Goal: Register for event/course

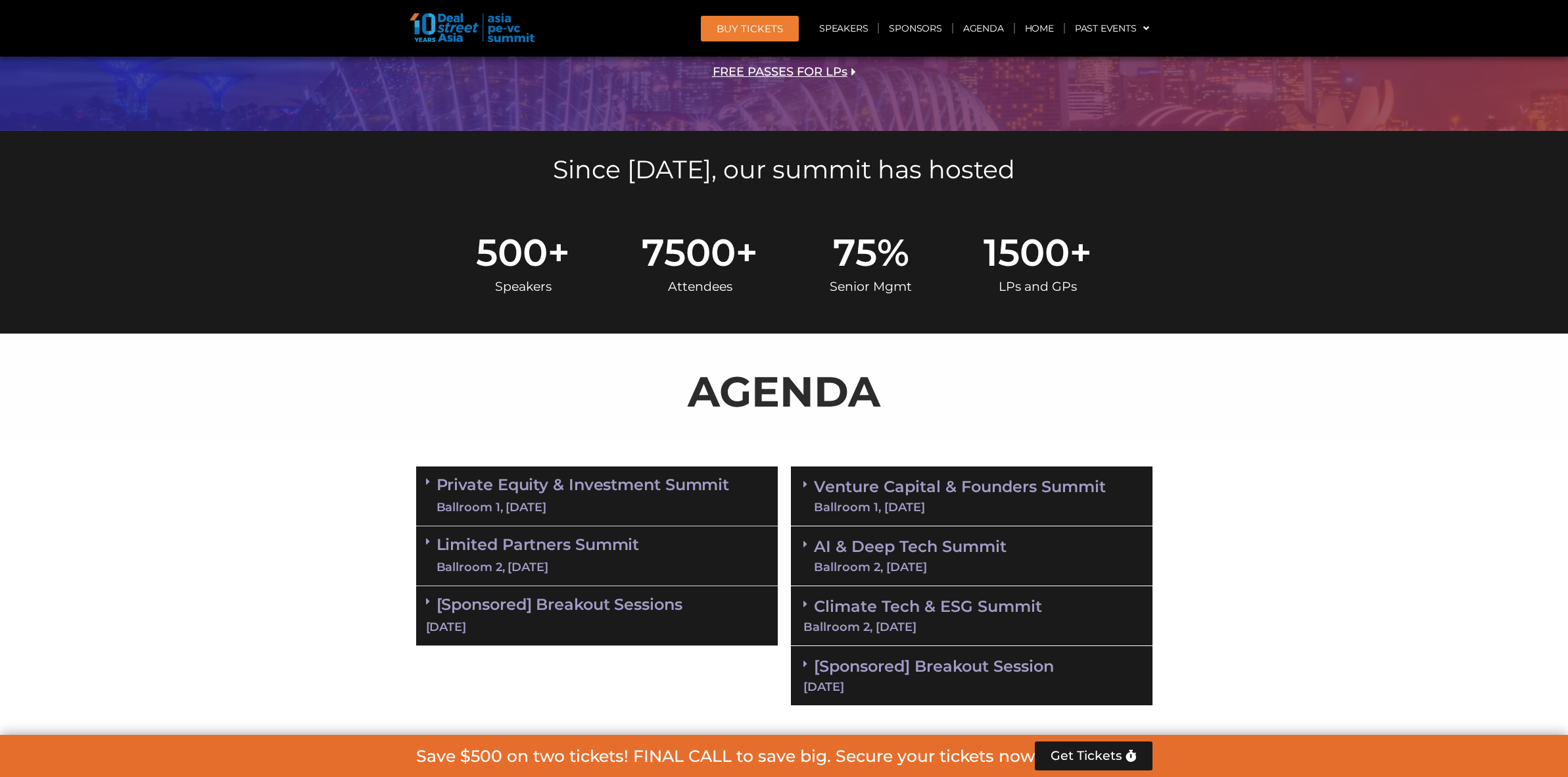
scroll to position [711, 0]
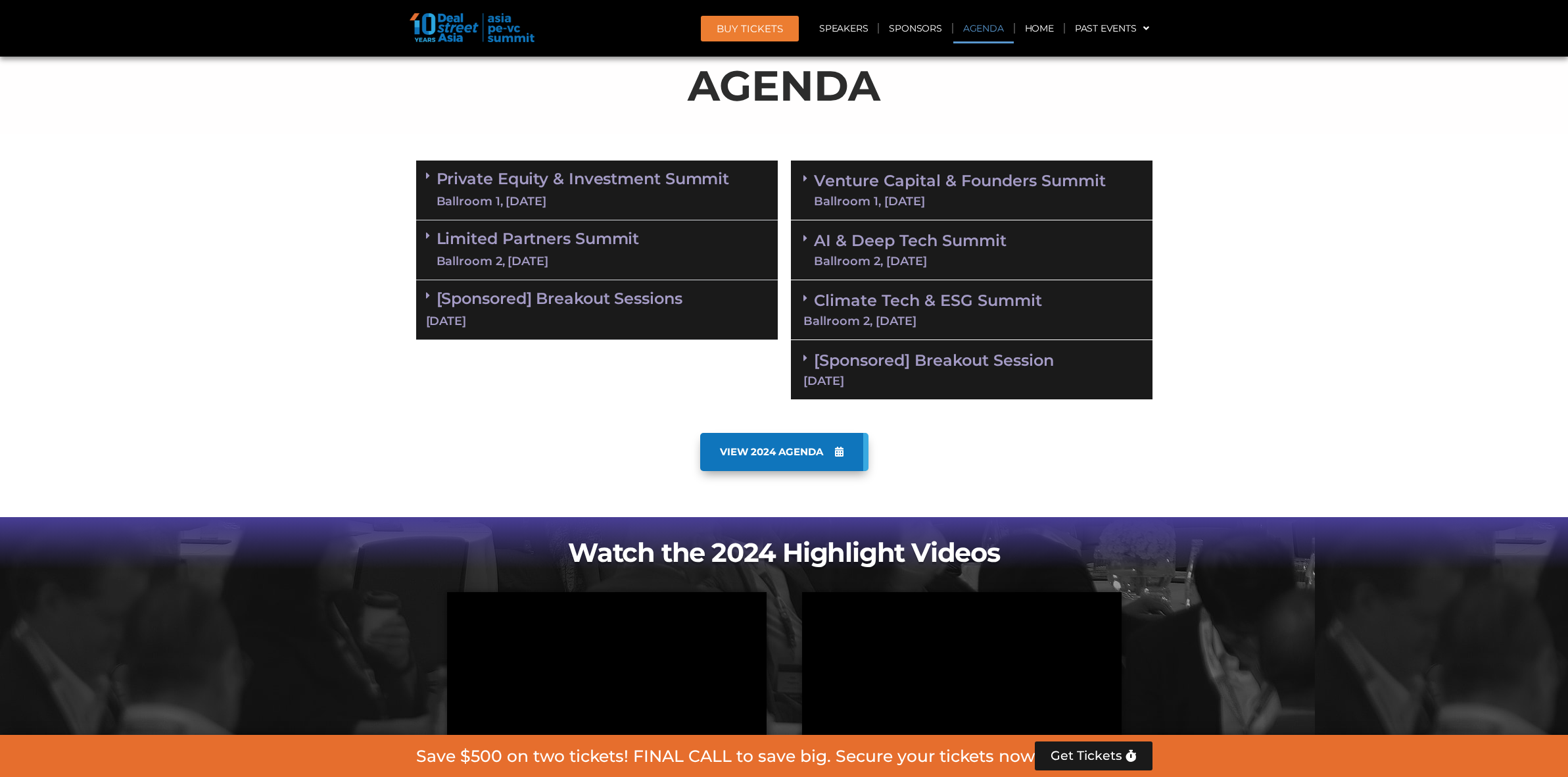
click at [577, 236] on link "Limited Partners Summit Ballroom 2, 10 Sept" at bounding box center [538, 250] width 203 height 39
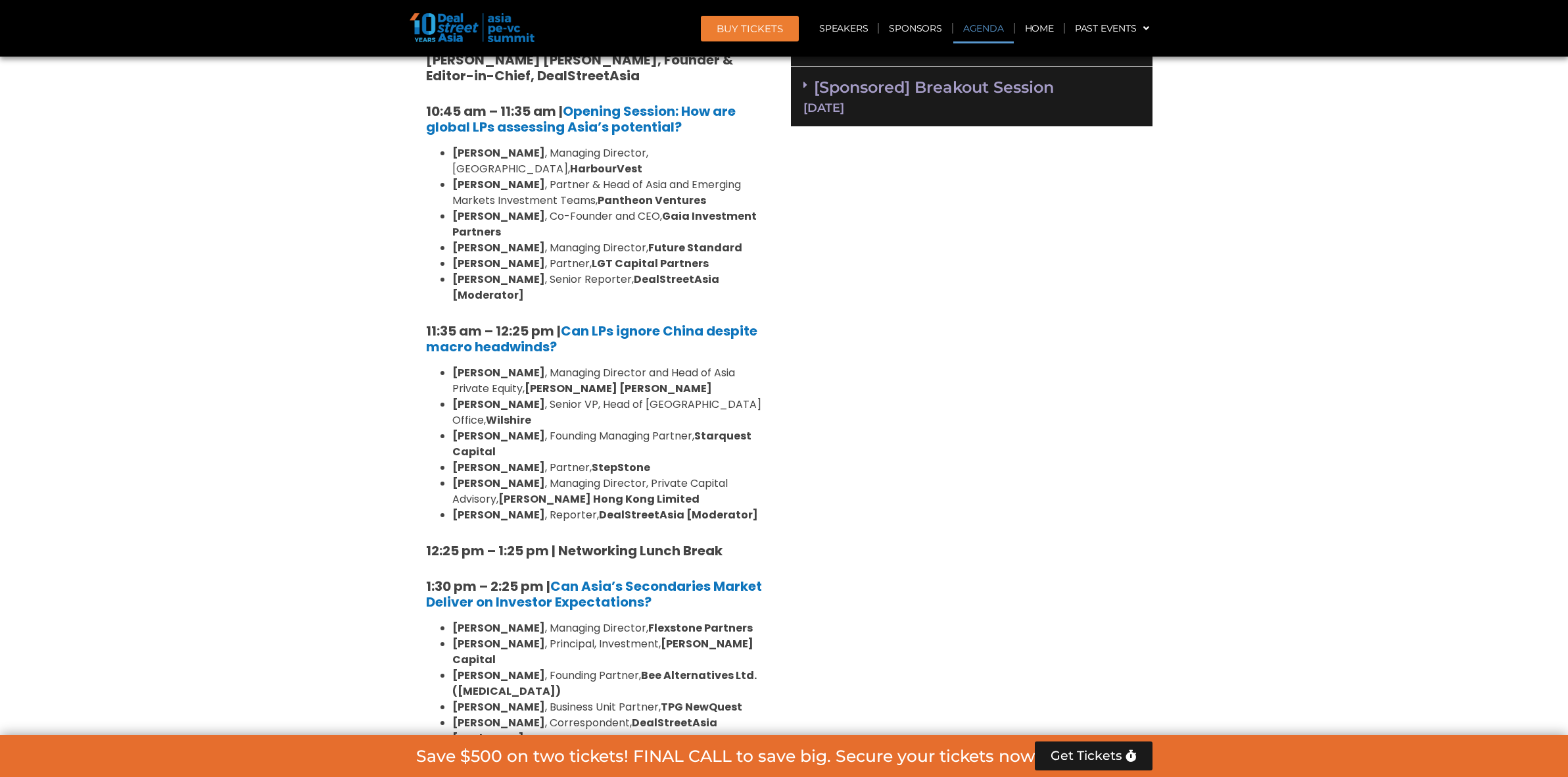
scroll to position [629, 0]
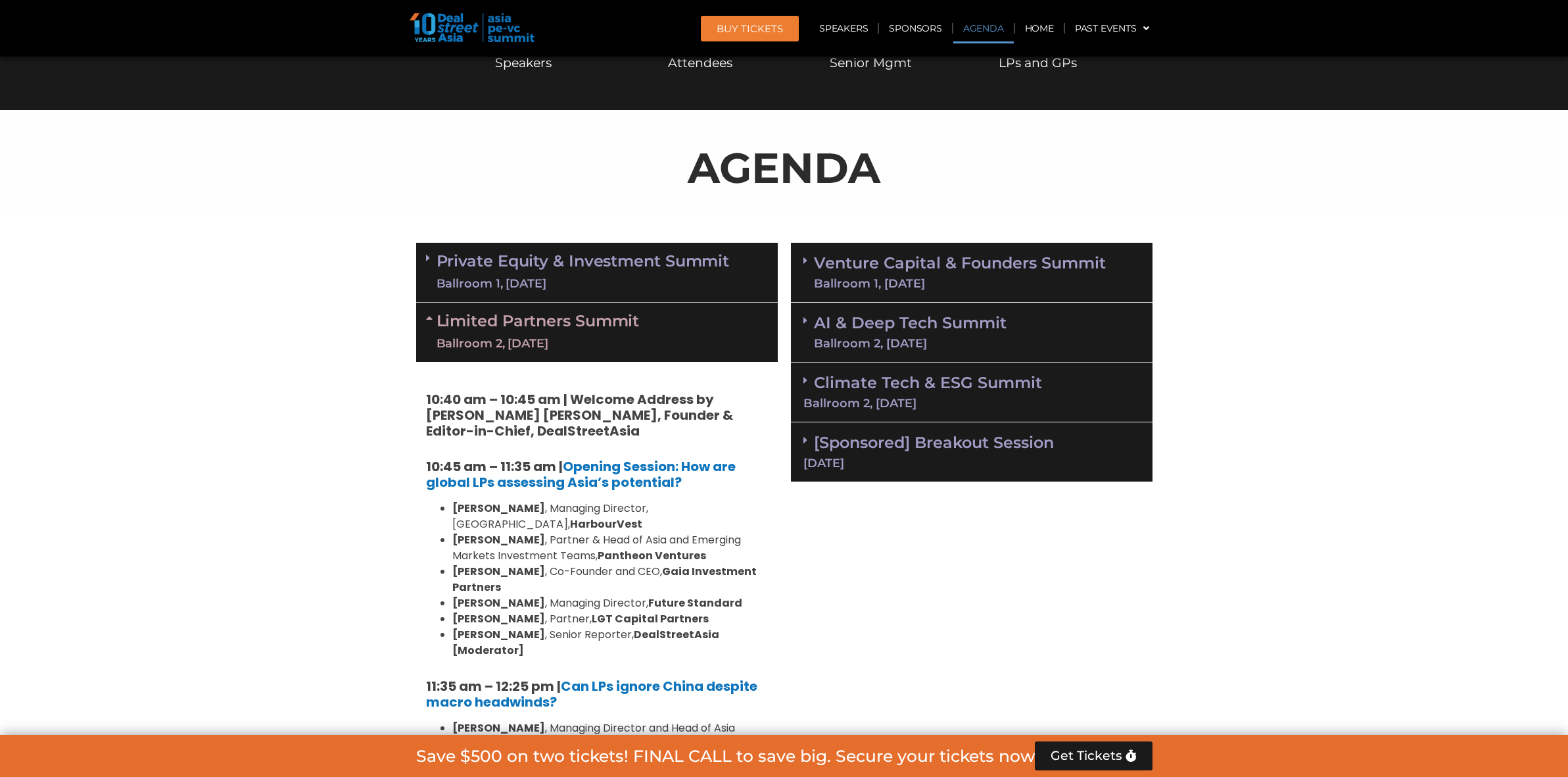
click at [636, 260] on link "Private Equity & Investment Summit Ballroom 1, 10 Sept" at bounding box center [583, 272] width 293 height 39
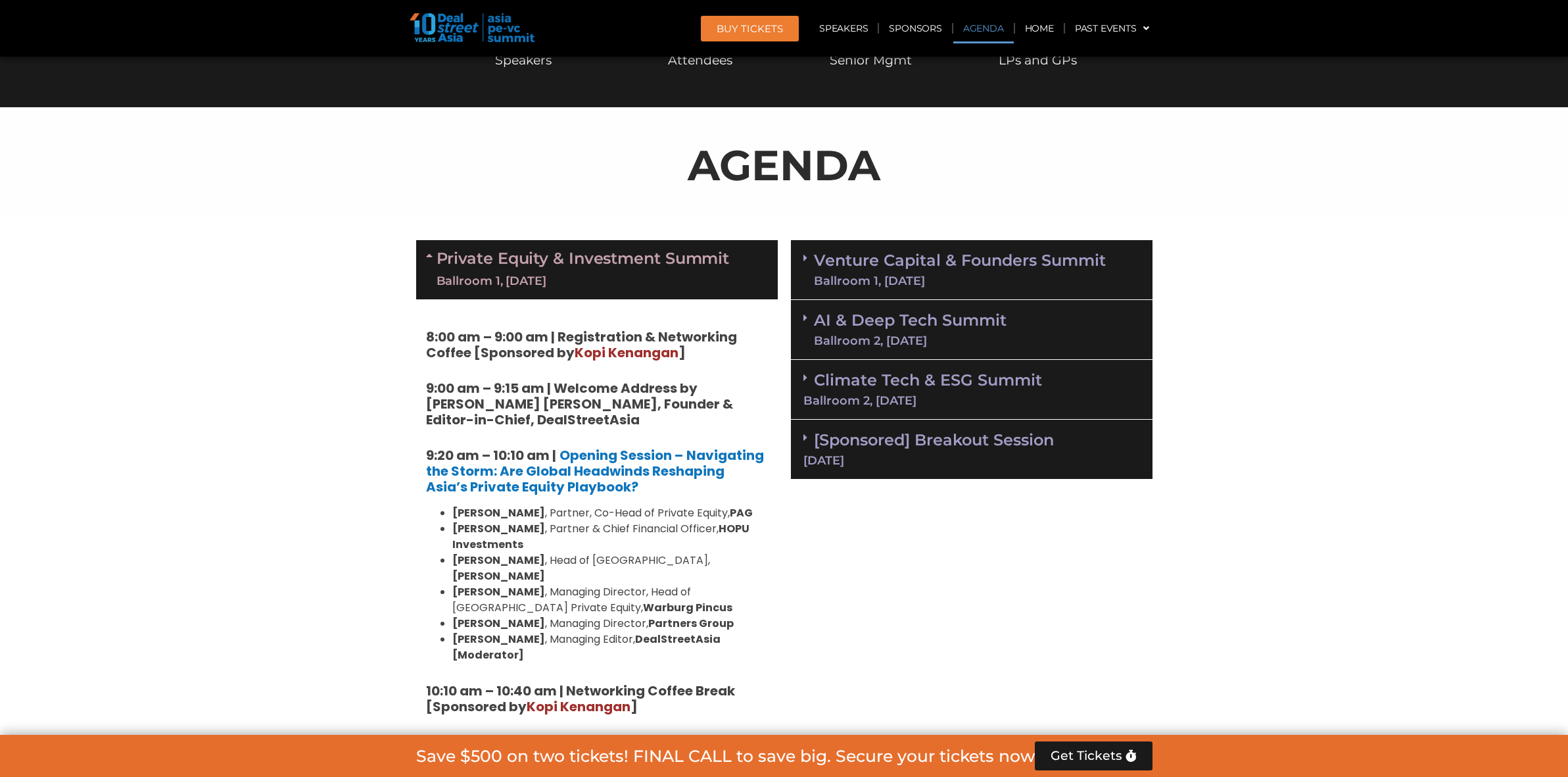
scroll to position [464, 0]
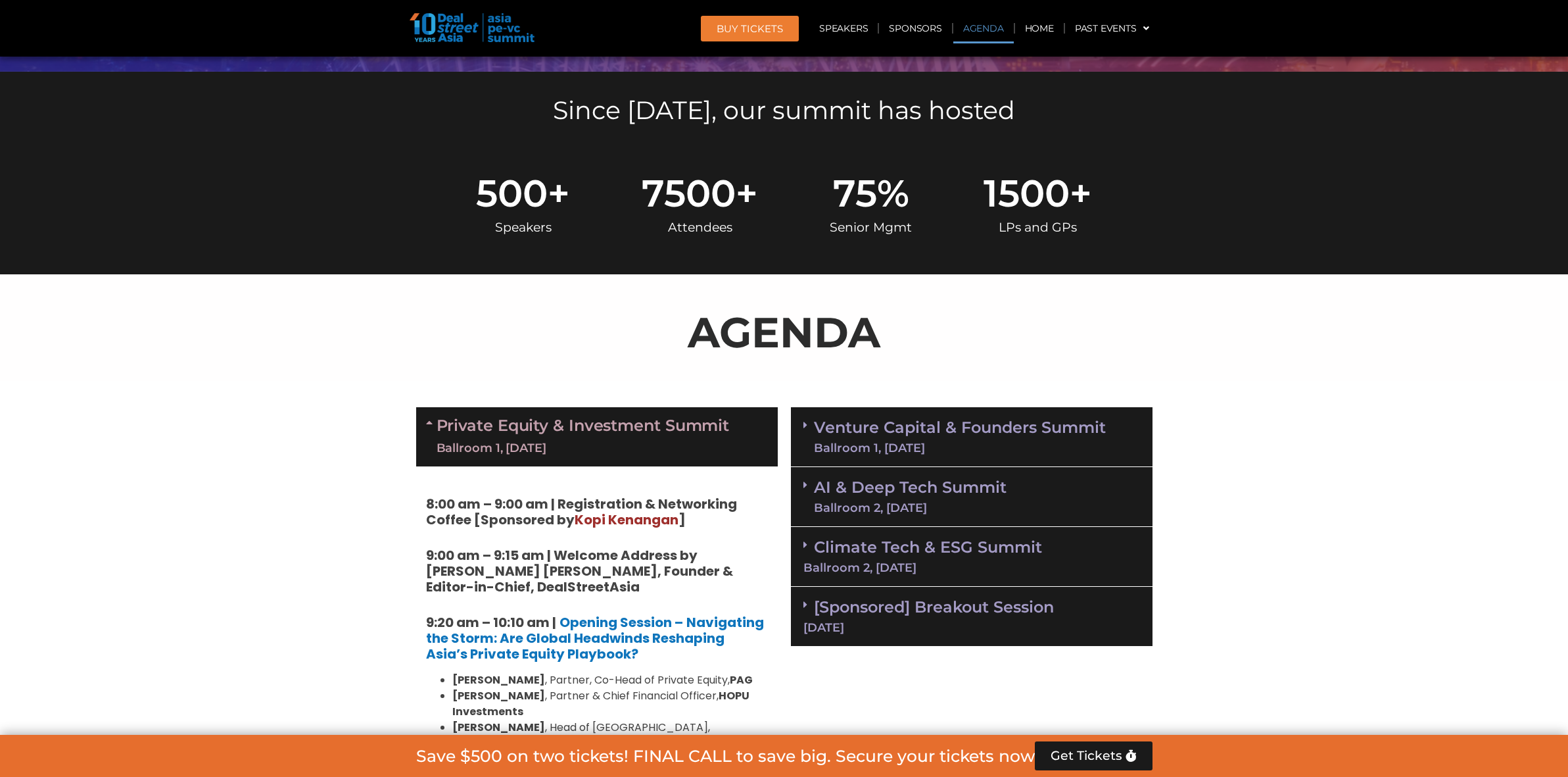
click at [920, 430] on link "Venture Capital & Founders​ Summit Ballroom 1, 11 Sept" at bounding box center [960, 436] width 292 height 34
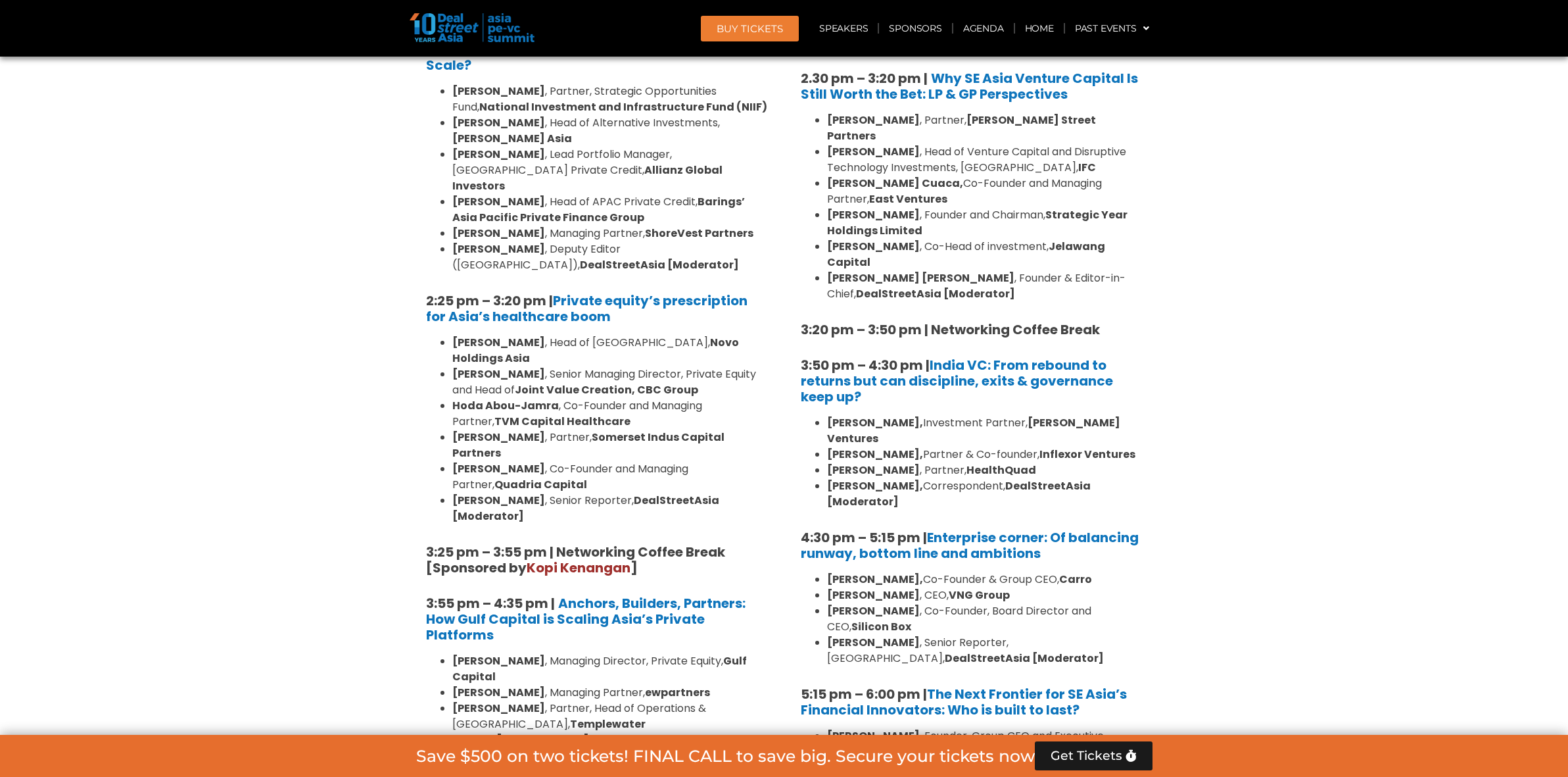
scroll to position [2356, 0]
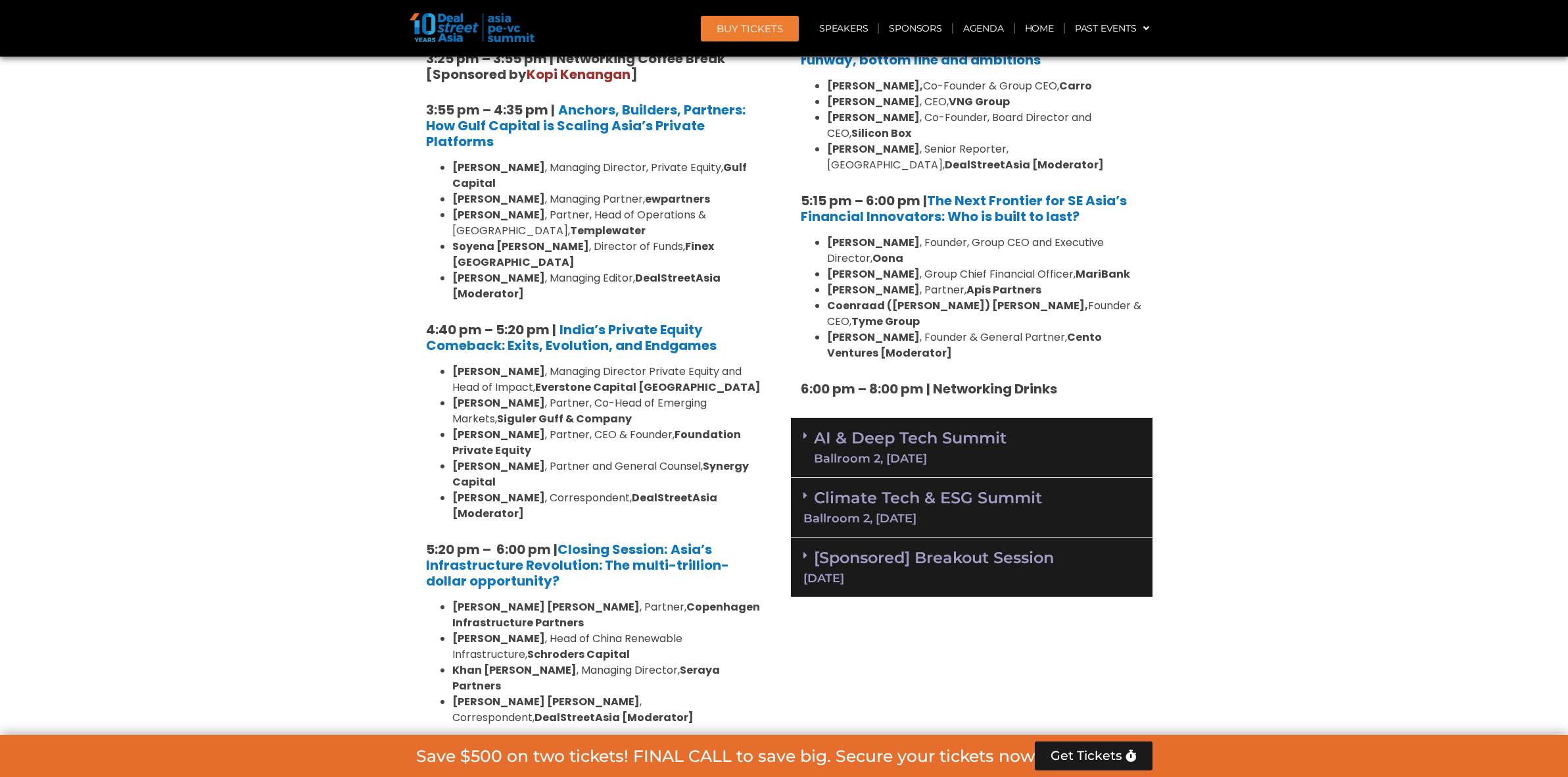
click at [983, 430] on link "AI & Deep Tech Summit Ballroom 2, 11 Sept" at bounding box center [910, 447] width 193 height 34
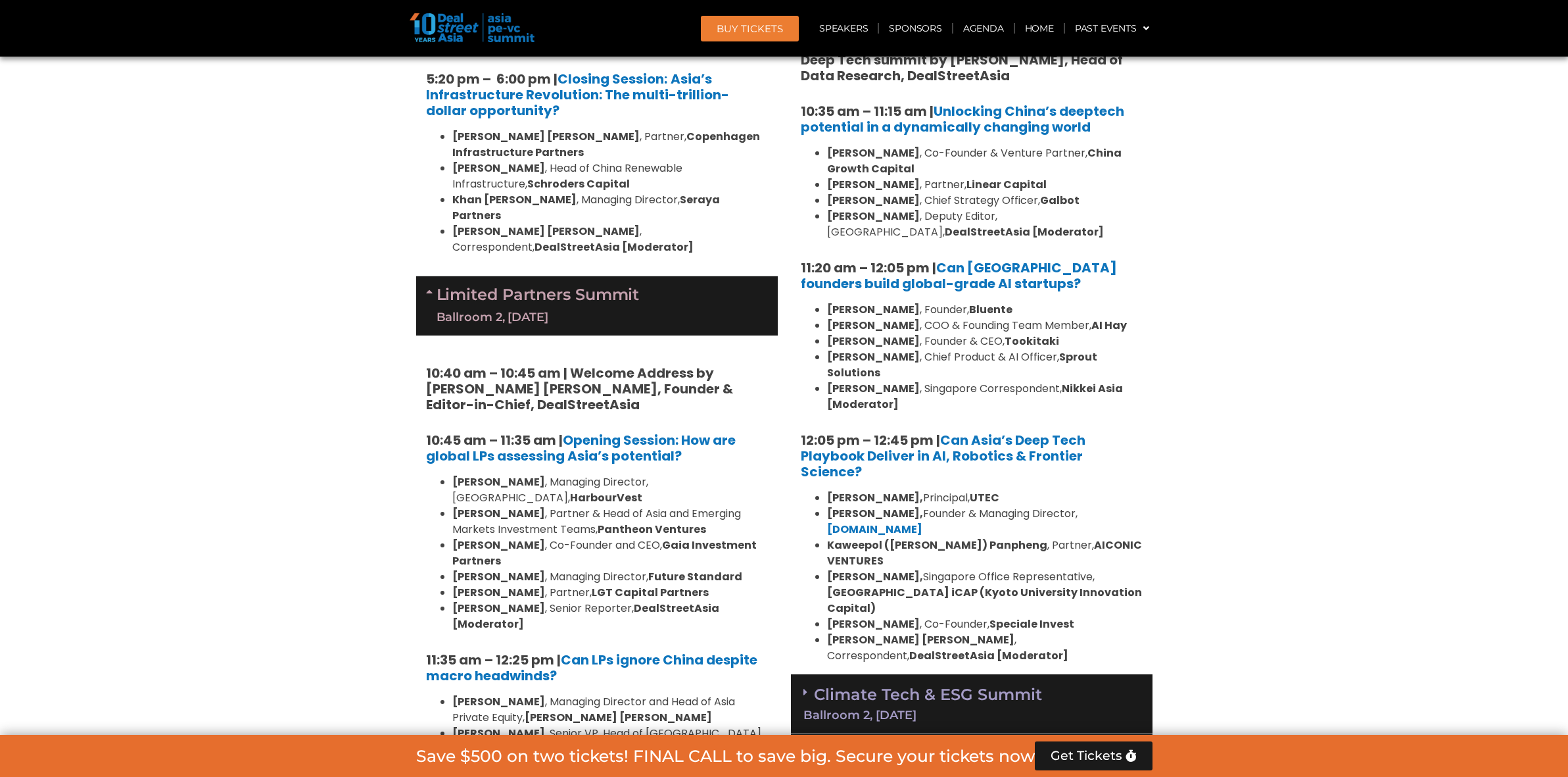
scroll to position [2849, 0]
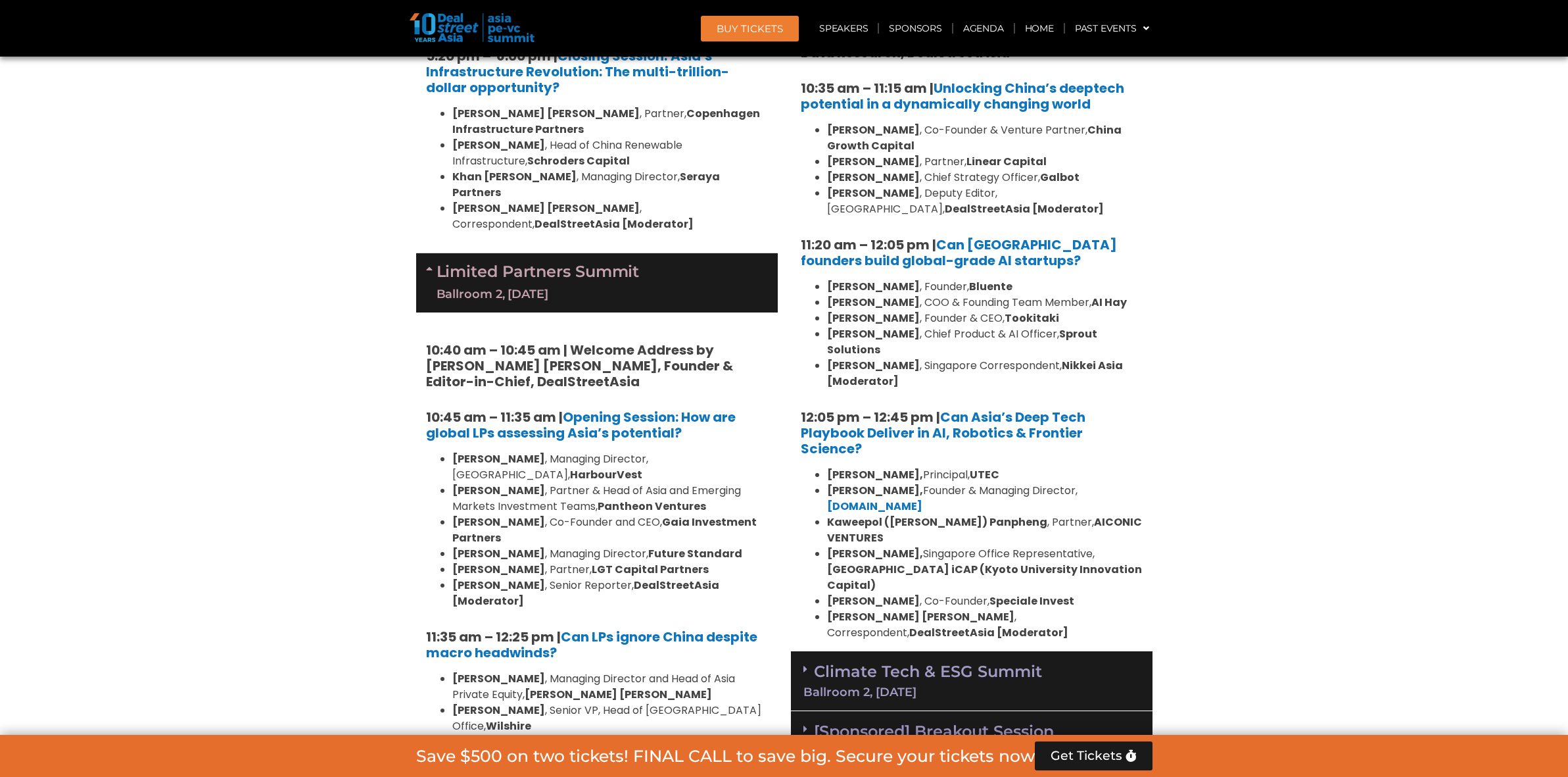
click at [929, 662] on link "Climate Tech & ESG Summit Ballroom 2, 11 Sept" at bounding box center [971, 680] width 336 height 36
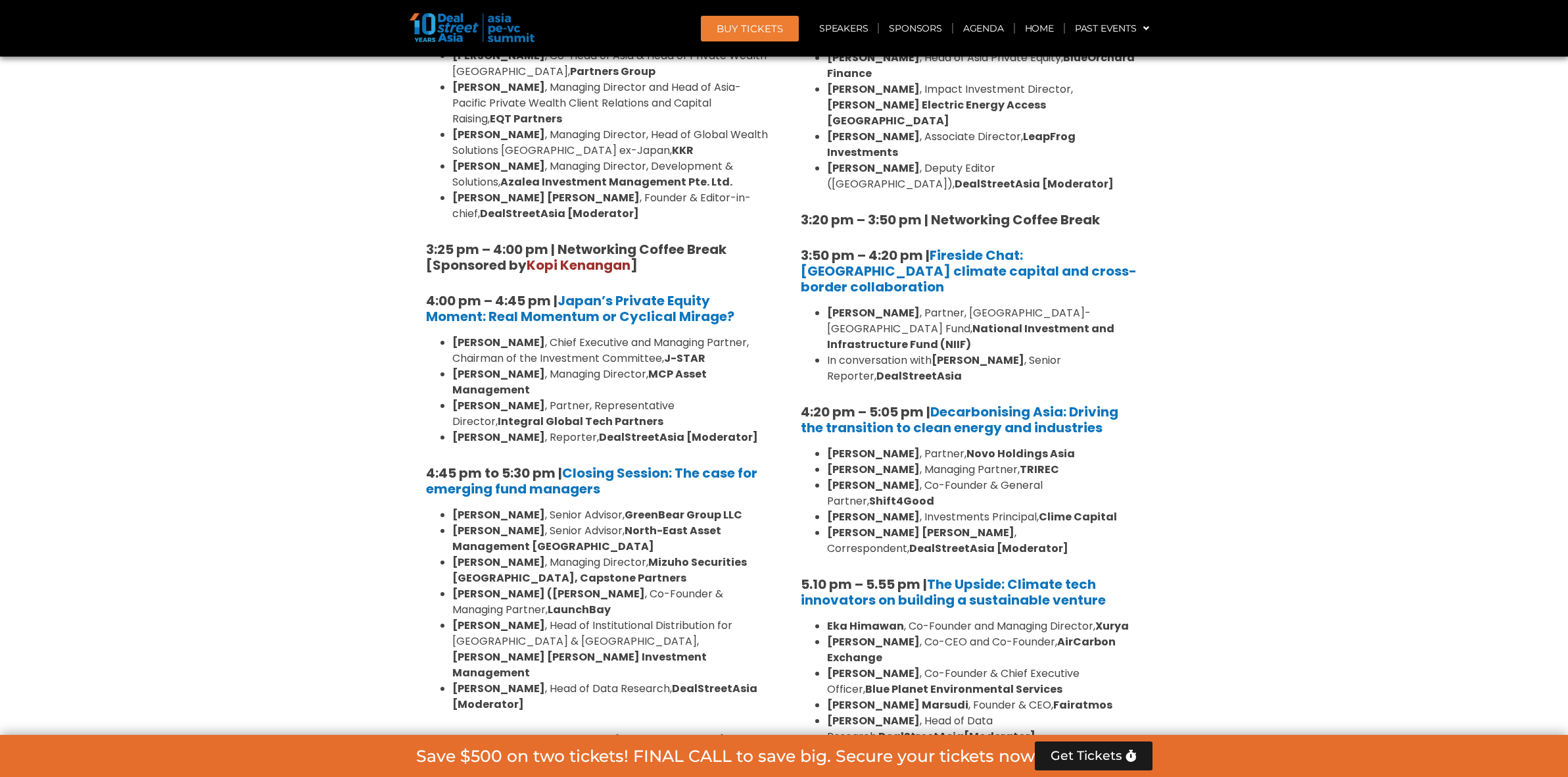
scroll to position [3919, 0]
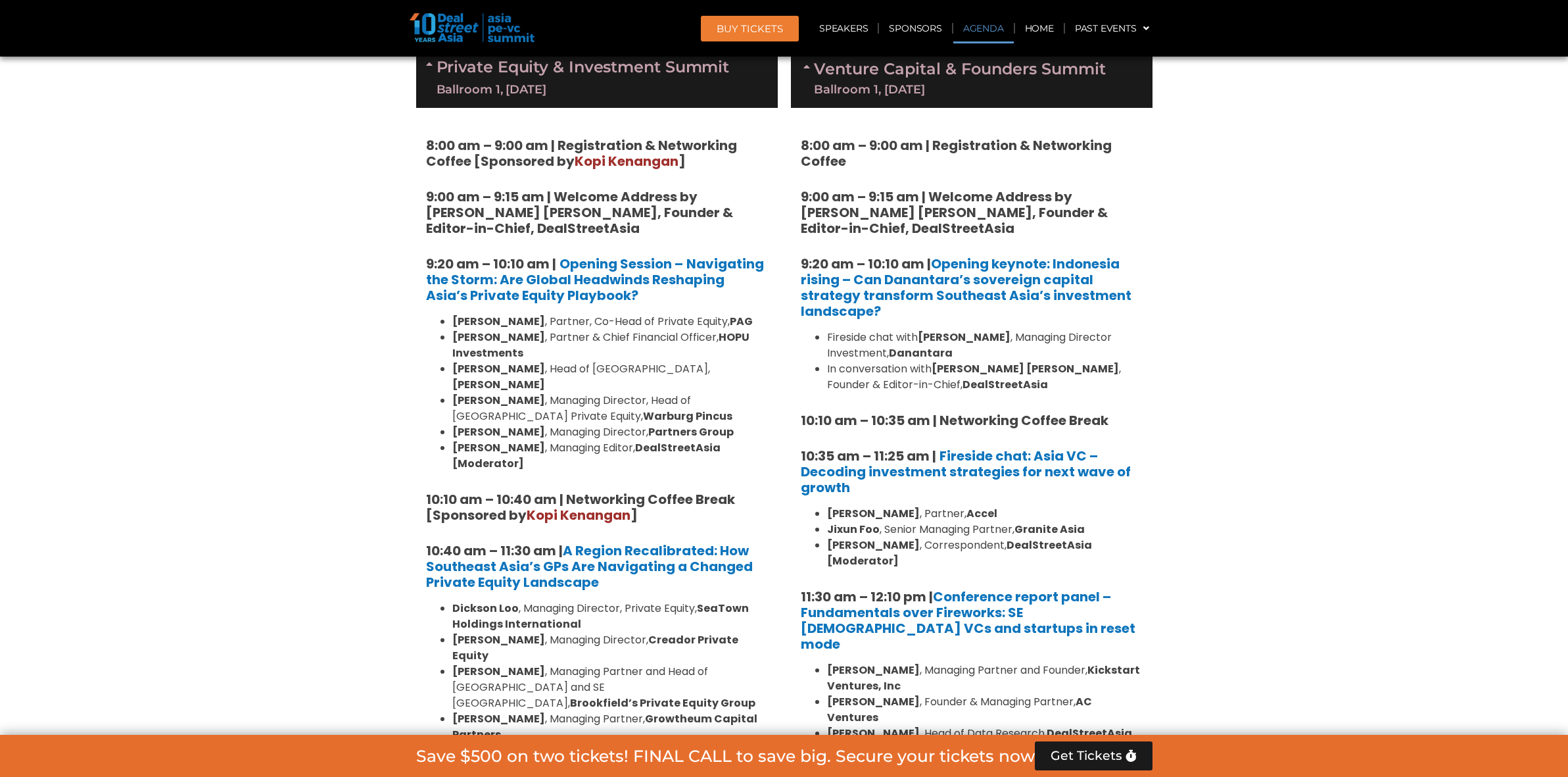
scroll to position [958, 0]
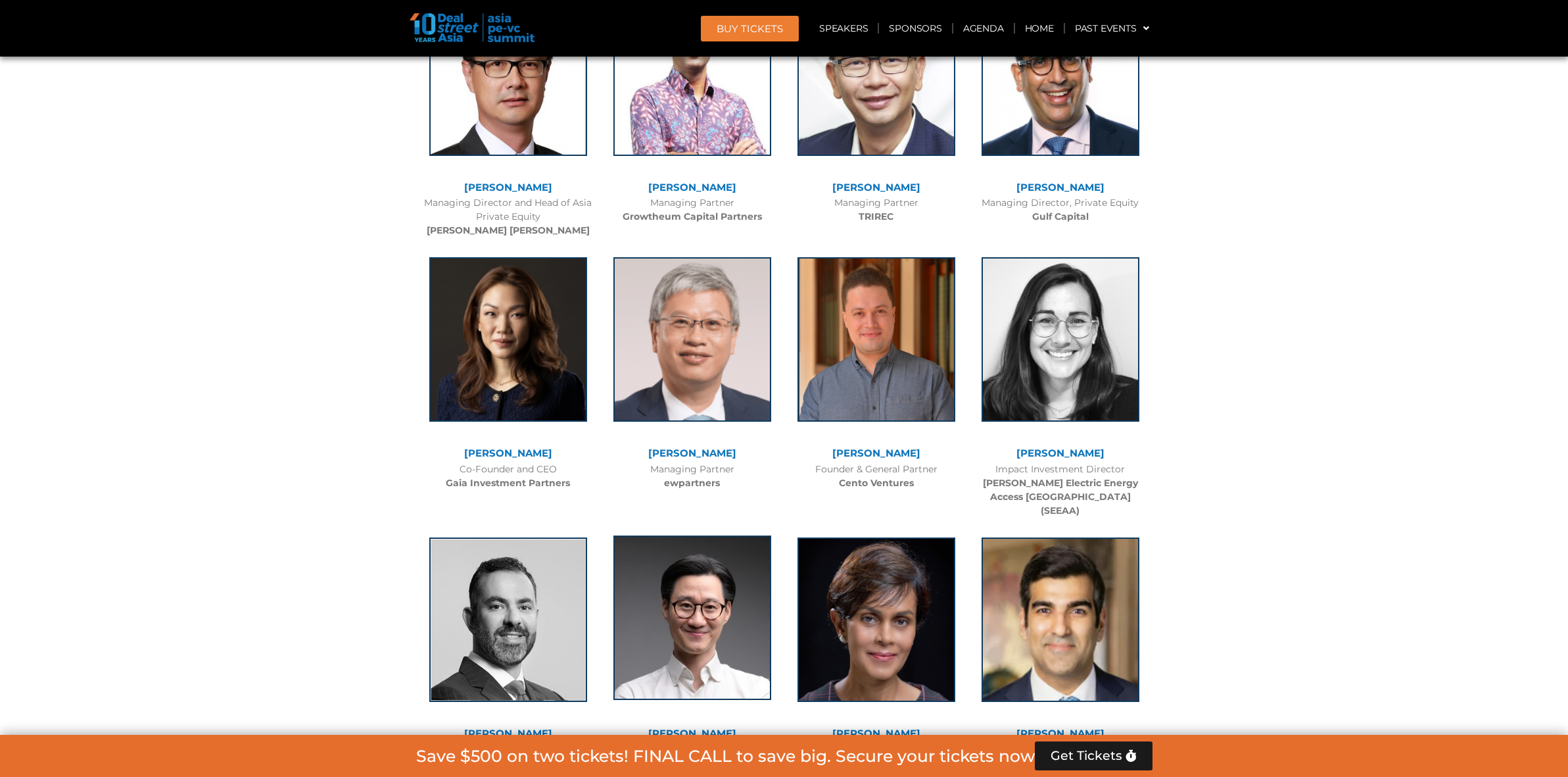
scroll to position [3665, 0]
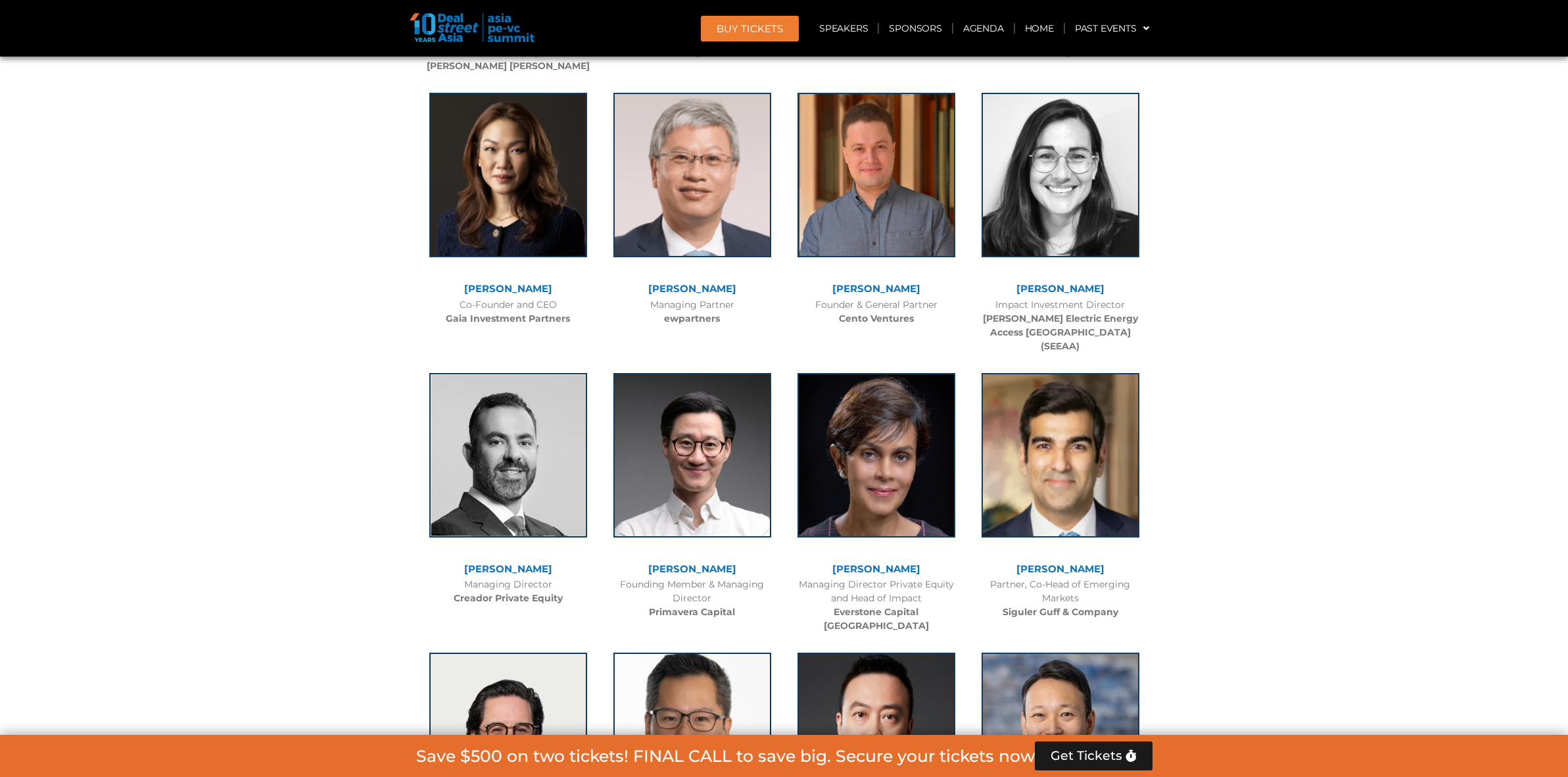
click at [702, 562] on link "[PERSON_NAME]" at bounding box center [692, 568] width 88 height 13
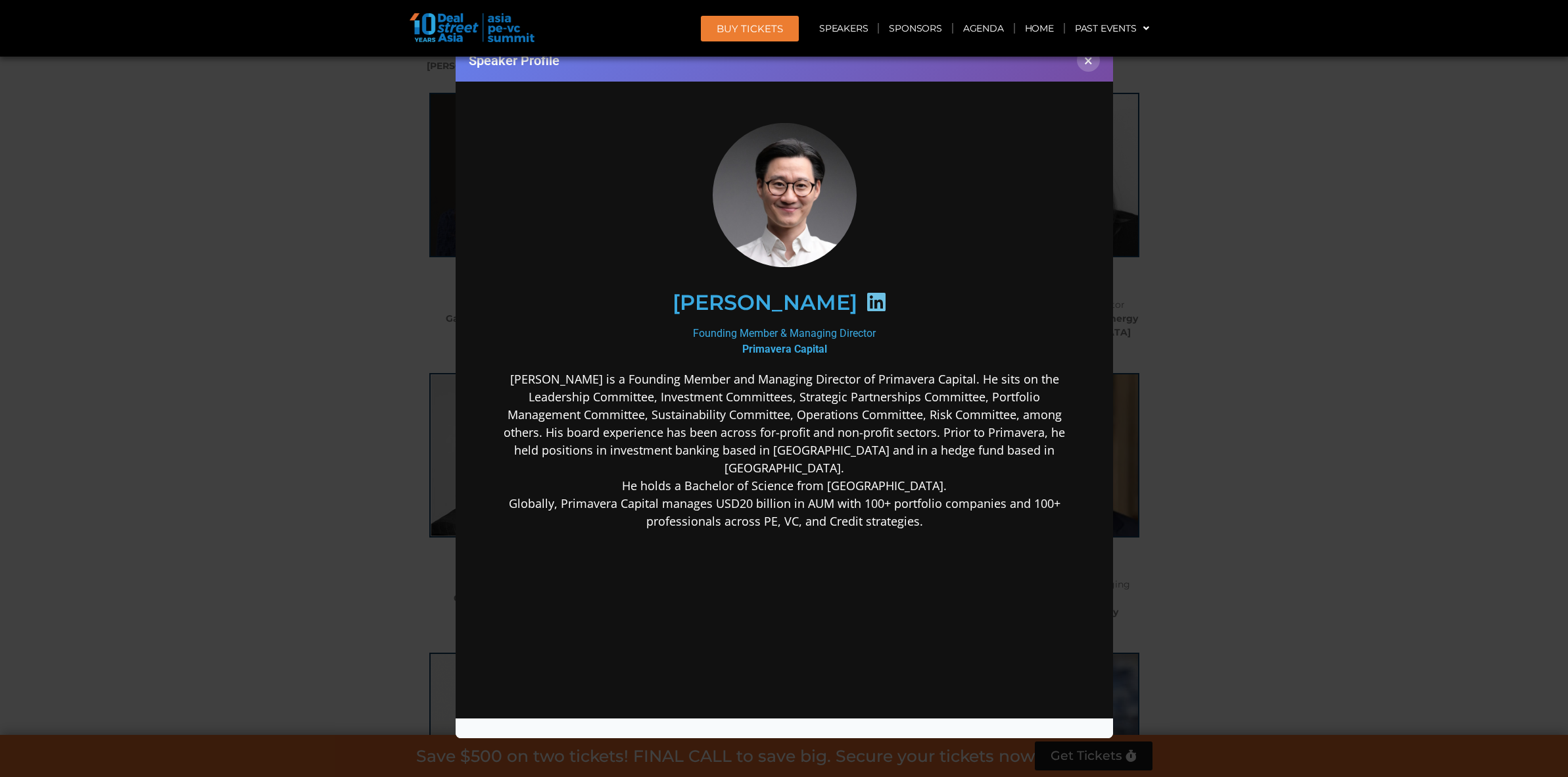
scroll to position [0, 0]
click at [1084, 65] on button "×" at bounding box center [1088, 60] width 23 height 23
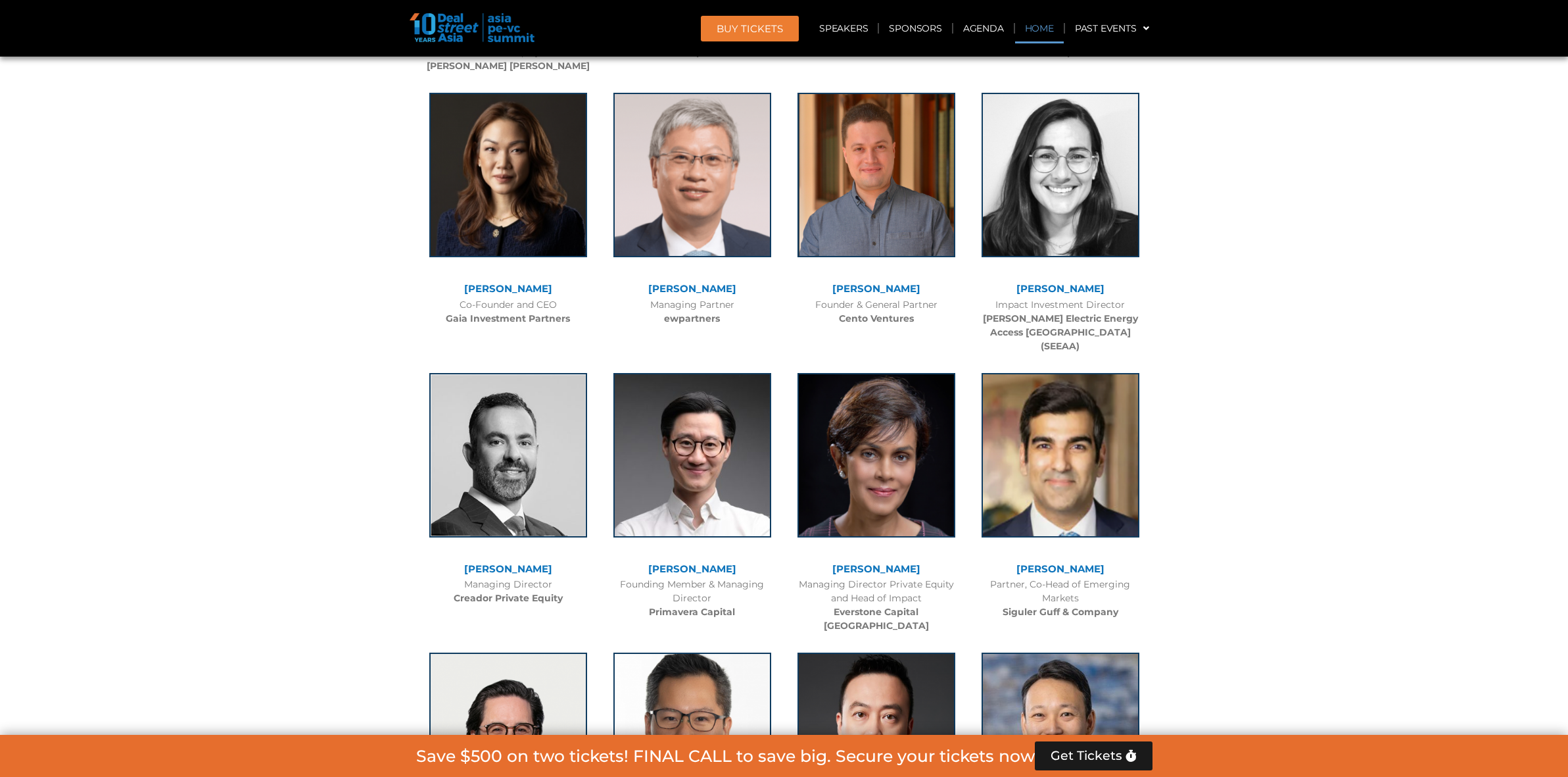
click at [1047, 30] on link "Home" at bounding box center [1040, 28] width 49 height 30
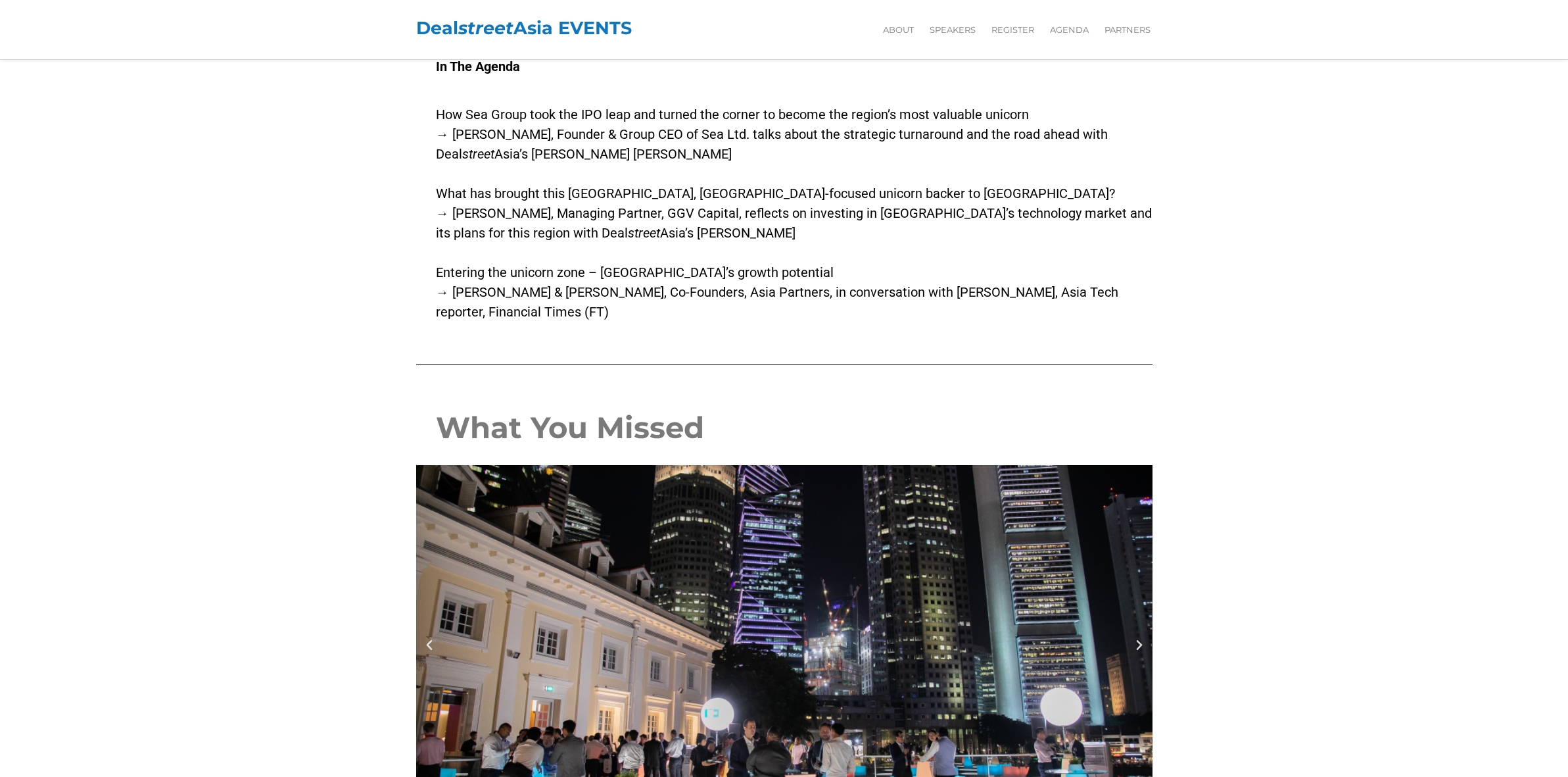
scroll to position [2466, 0]
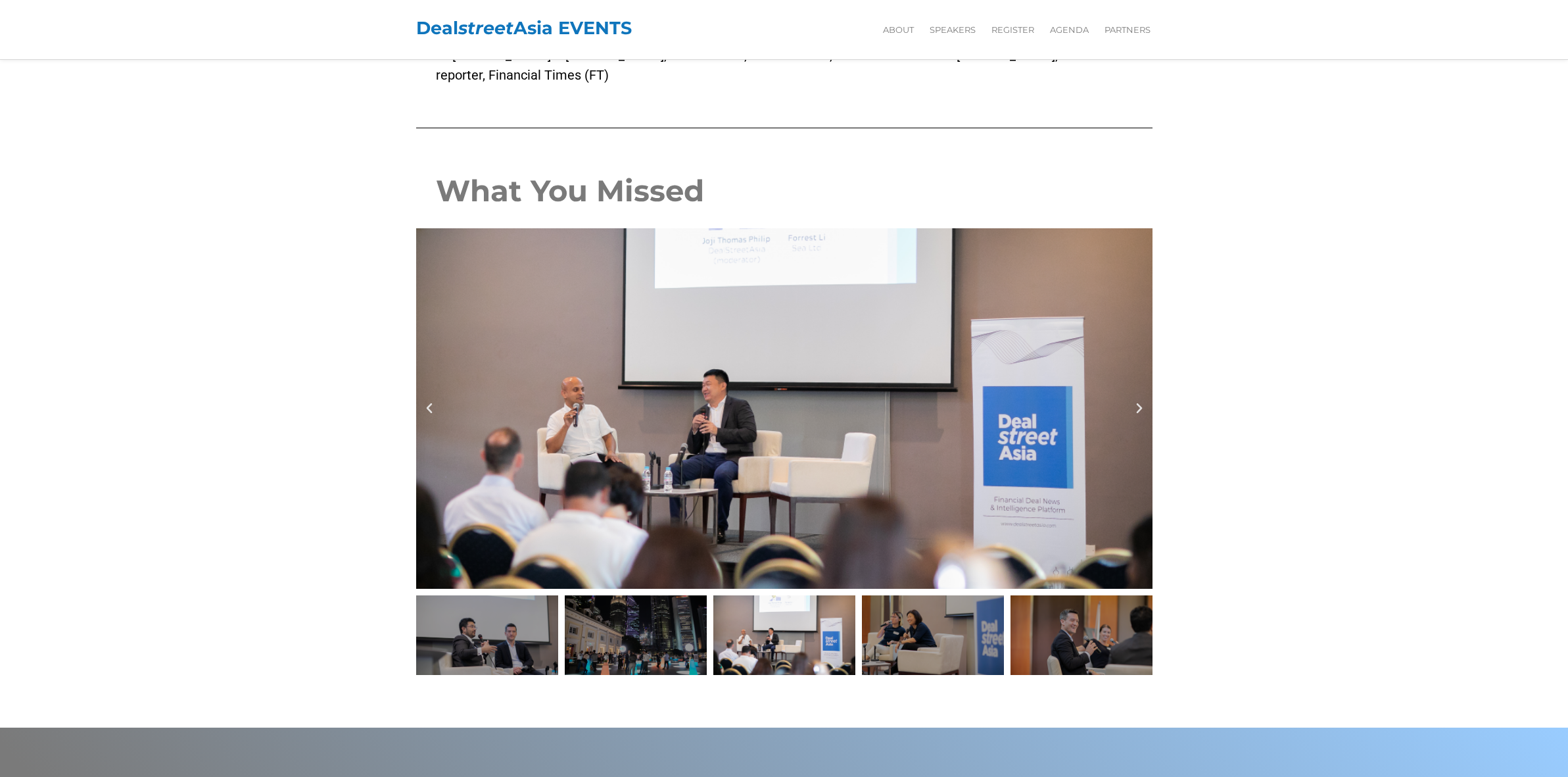
click at [435, 398] on div "Forrest Li, Founder & Group CEO of Sea Ltd. in conversation with DealstreetAsia…" at bounding box center [784, 408] width 737 height 361
click at [430, 399] on div "Forrest Li, Founder & Group CEO of Sea Ltd. in conversation with DealstreetAsia…" at bounding box center [784, 408] width 737 height 361
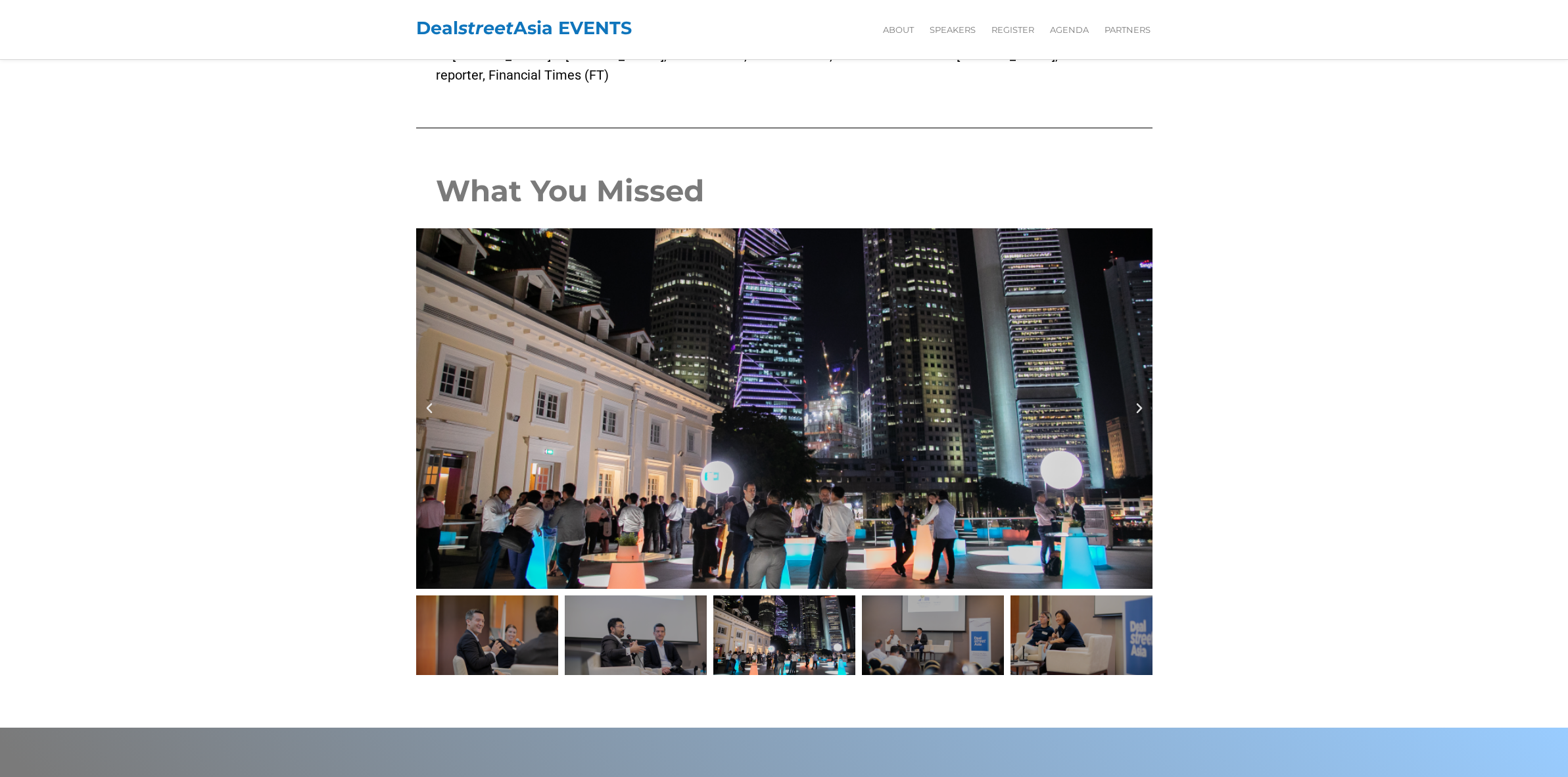
click at [430, 399] on div "IMG_4706" at bounding box center [784, 408] width 737 height 361
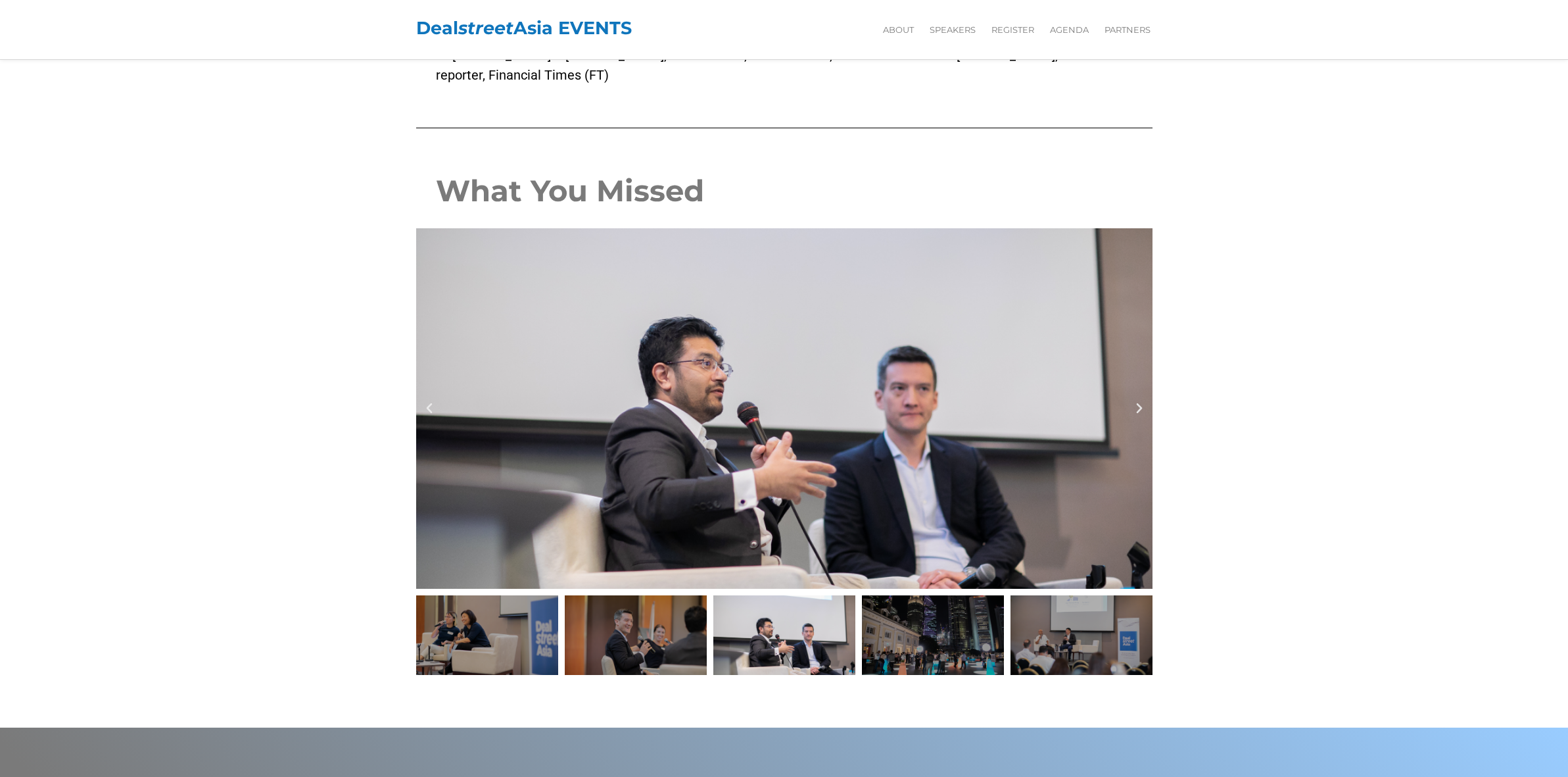
click at [430, 399] on div "IMG_4429" at bounding box center [784, 408] width 737 height 361
click at [1140, 399] on div "IMG_4429" at bounding box center [784, 408] width 737 height 361
click at [1141, 402] on icon "Next slide" at bounding box center [1140, 409] width 13 height 13
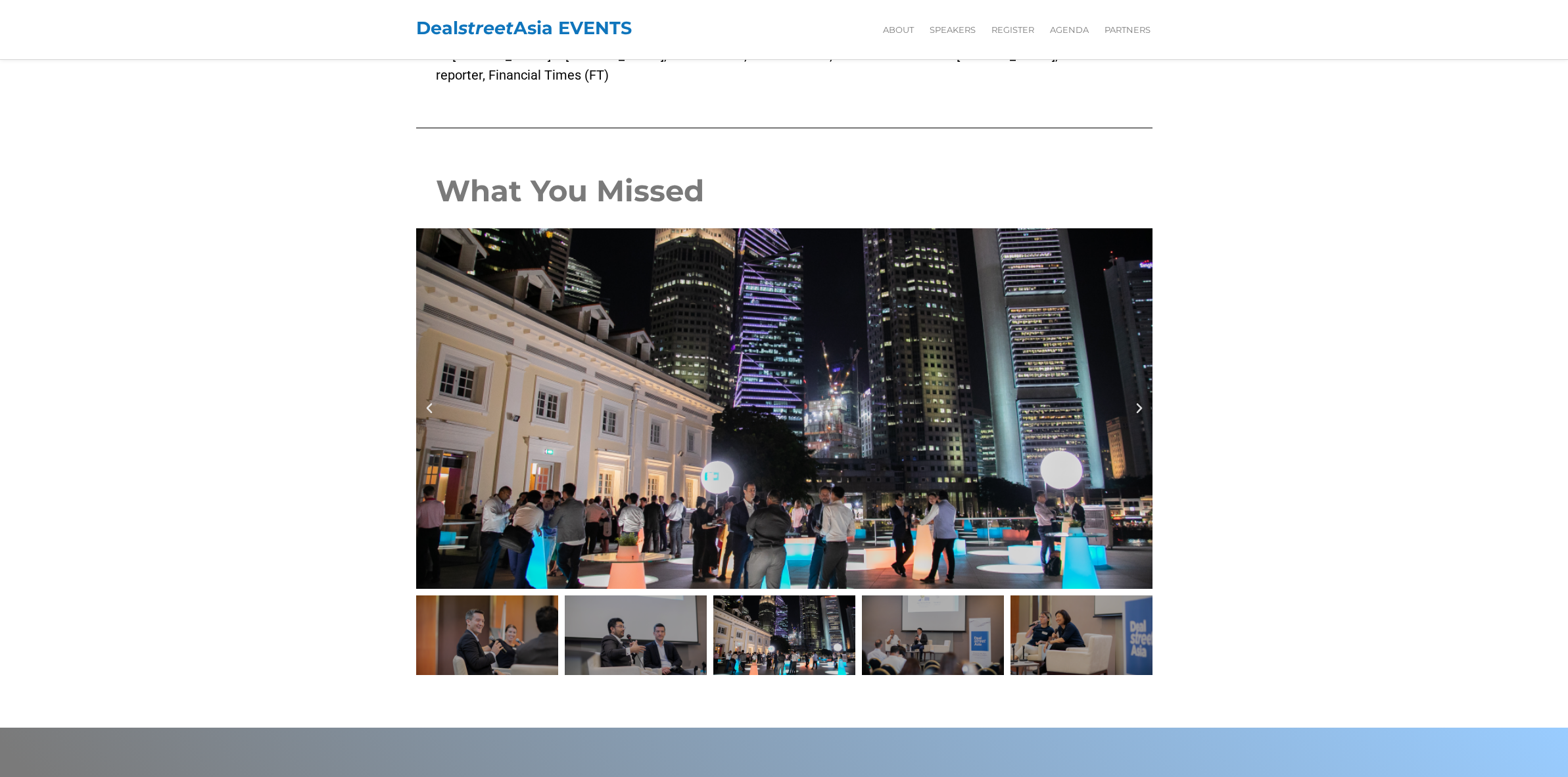
click at [1142, 402] on icon "Next slide" at bounding box center [1140, 409] width 13 height 13
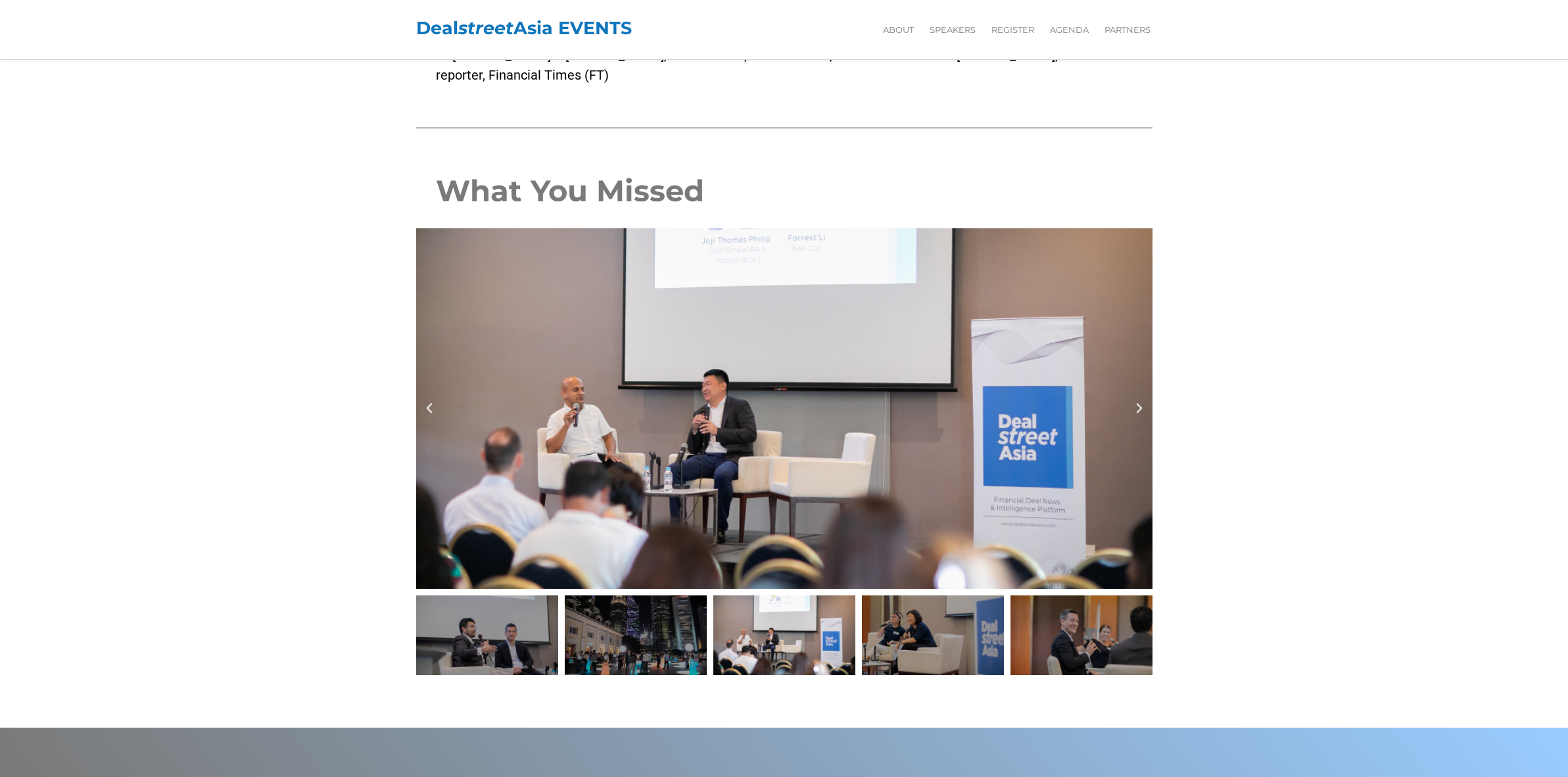
click at [1142, 402] on icon "Next slide" at bounding box center [1140, 409] width 13 height 13
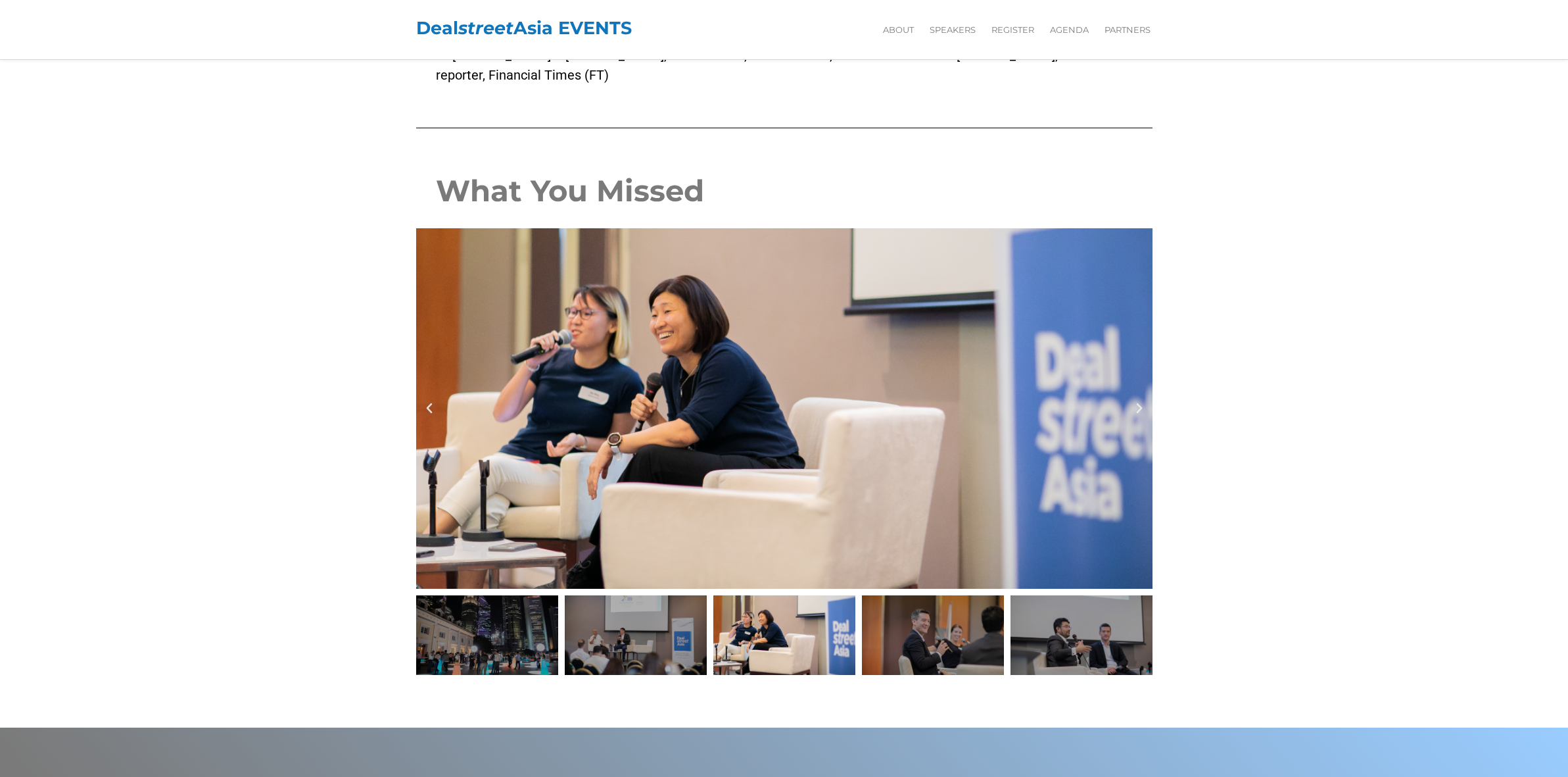
click at [1142, 402] on icon "Next slide" at bounding box center [1140, 409] width 13 height 13
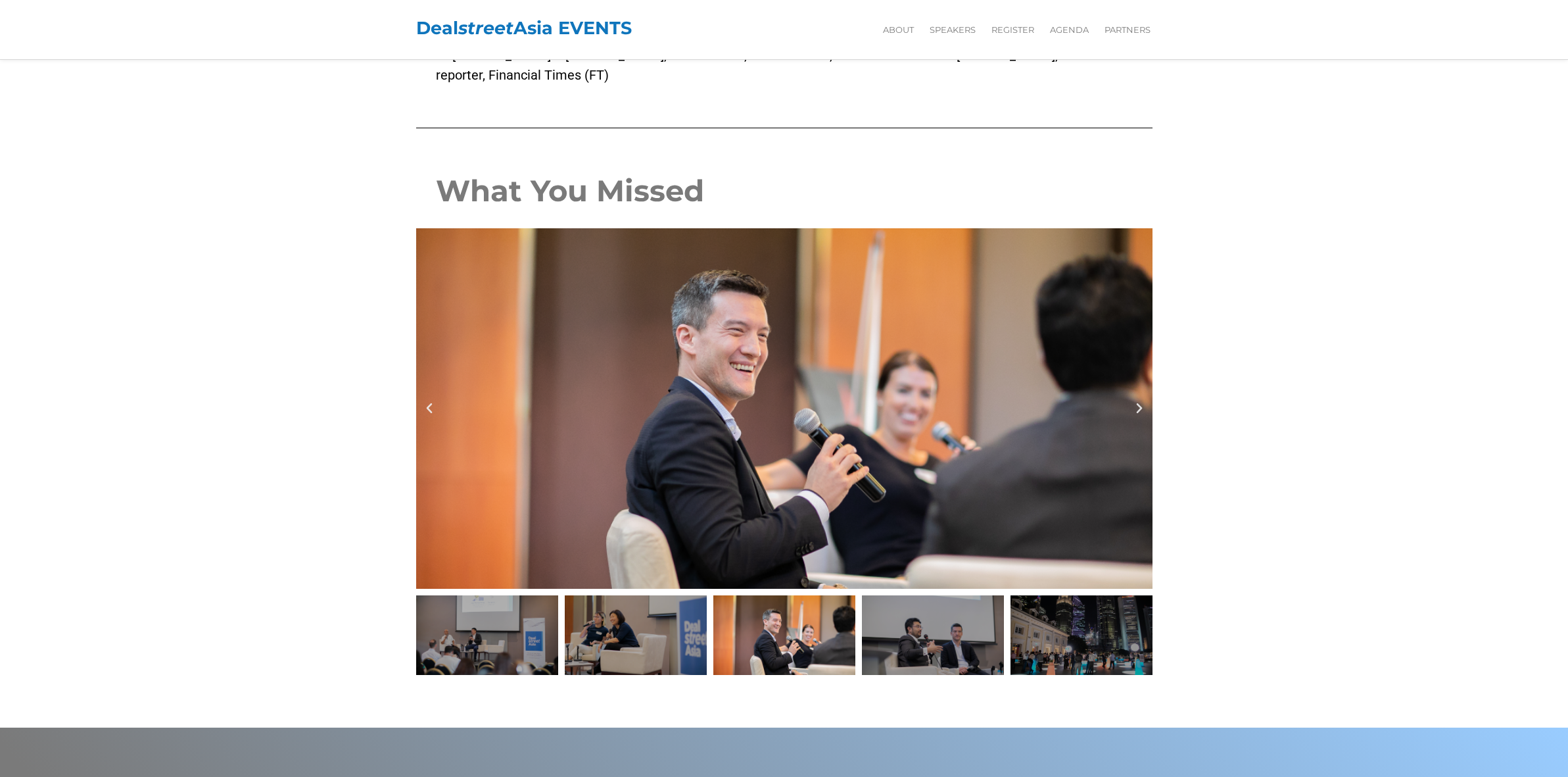
click at [1142, 402] on icon "Next slide" at bounding box center [1140, 409] width 13 height 13
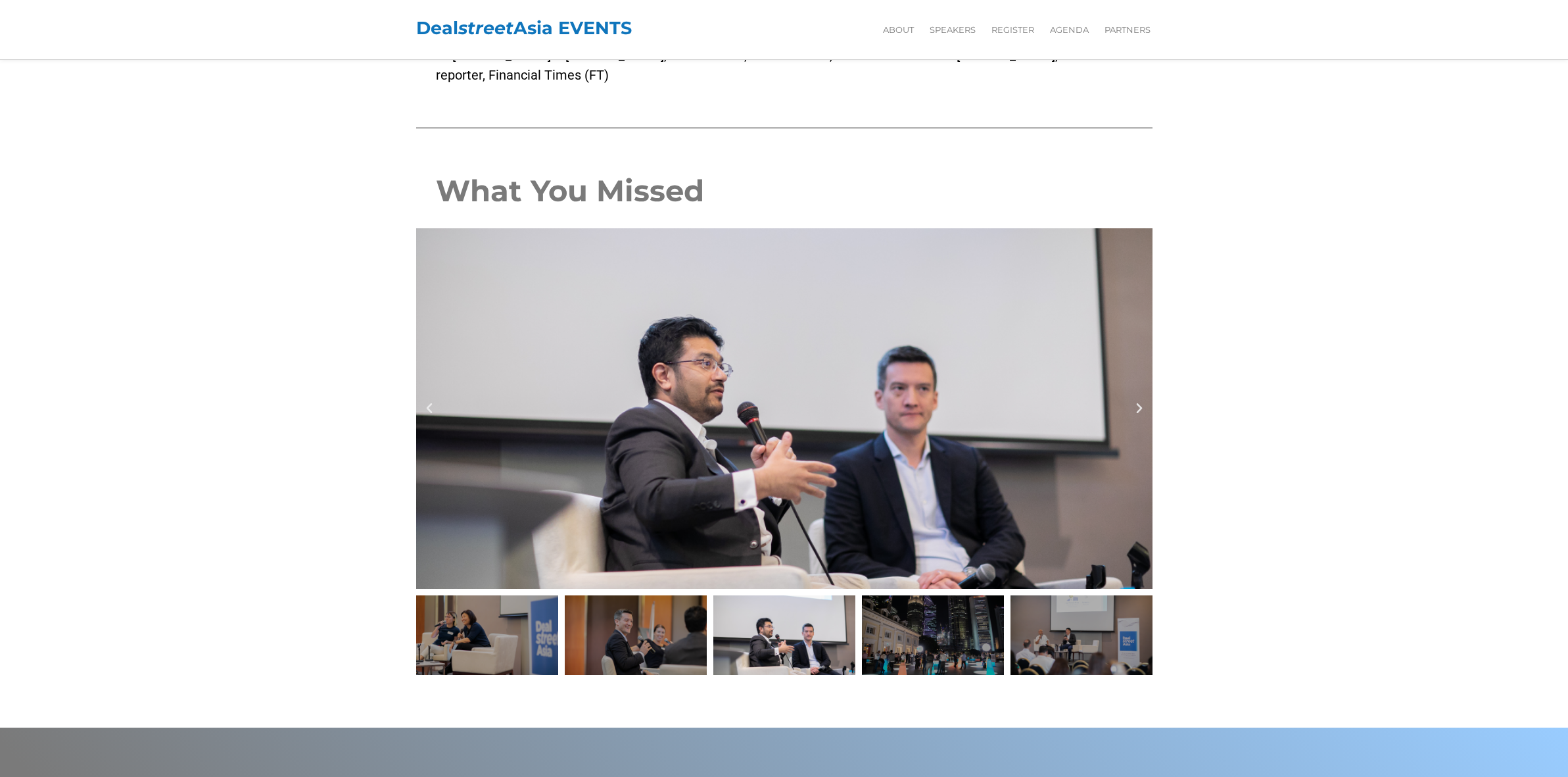
click at [1142, 402] on icon "Next slide" at bounding box center [1140, 409] width 13 height 13
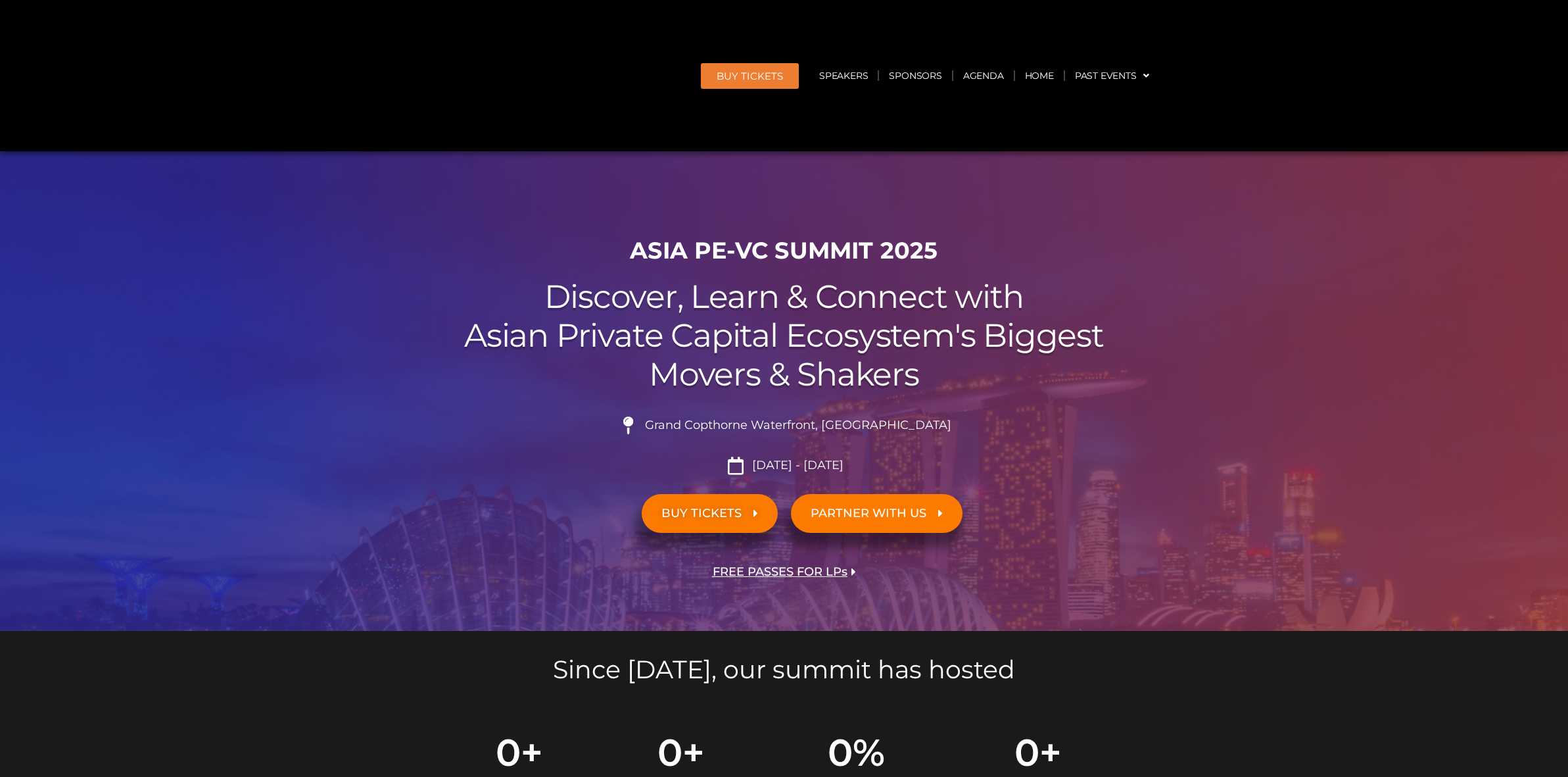
scroll to position [6308, 0]
